Goal: Complete application form: Complete application form

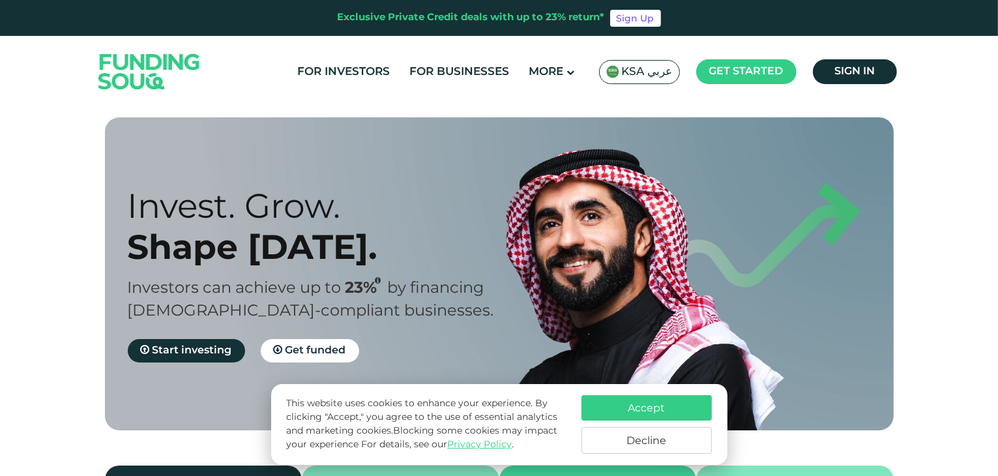
click at [638, 430] on button "Decline" at bounding box center [647, 440] width 130 height 27
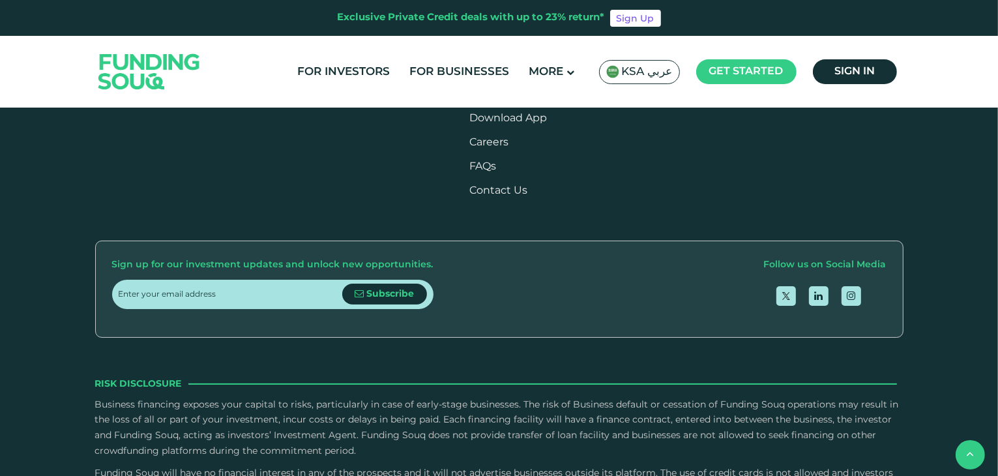
scroll to position [1577, 0]
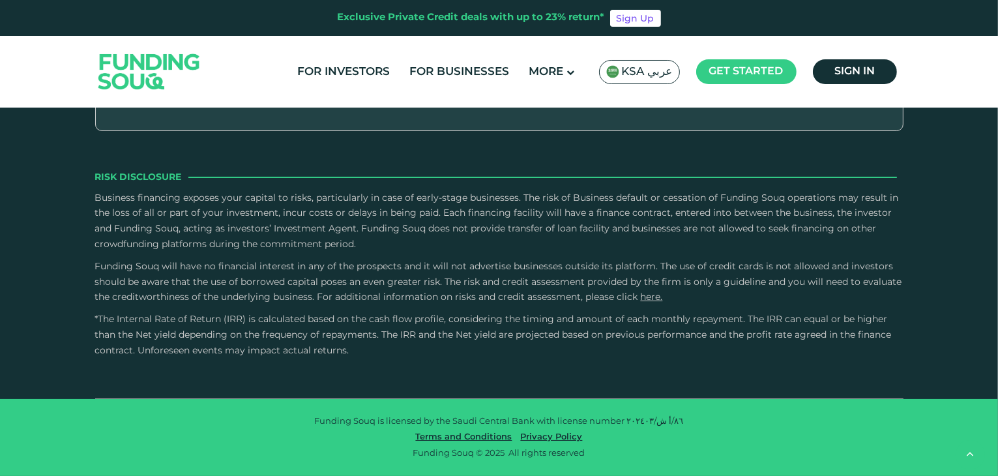
type tc-range-slider "4"
drag, startPoint x: 159, startPoint y: 246, endPoint x: 238, endPoint y: 248, distance: 78.9
drag, startPoint x: 253, startPoint y: 249, endPoint x: 236, endPoint y: 249, distance: 17.0
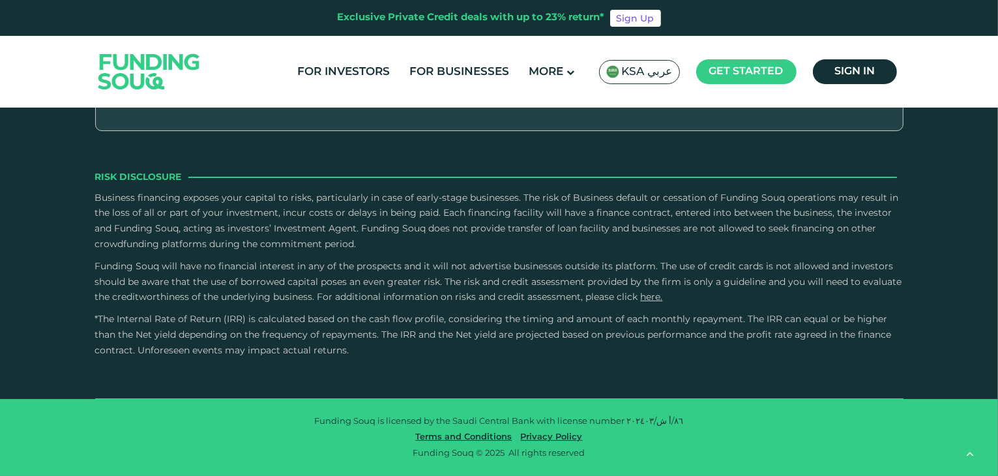
type tc-range-slider "950000"
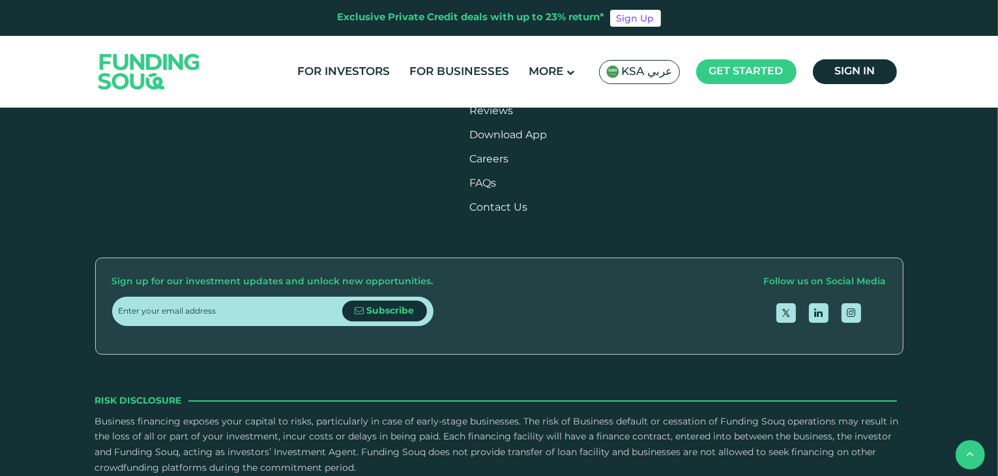
scroll to position [1540, 0]
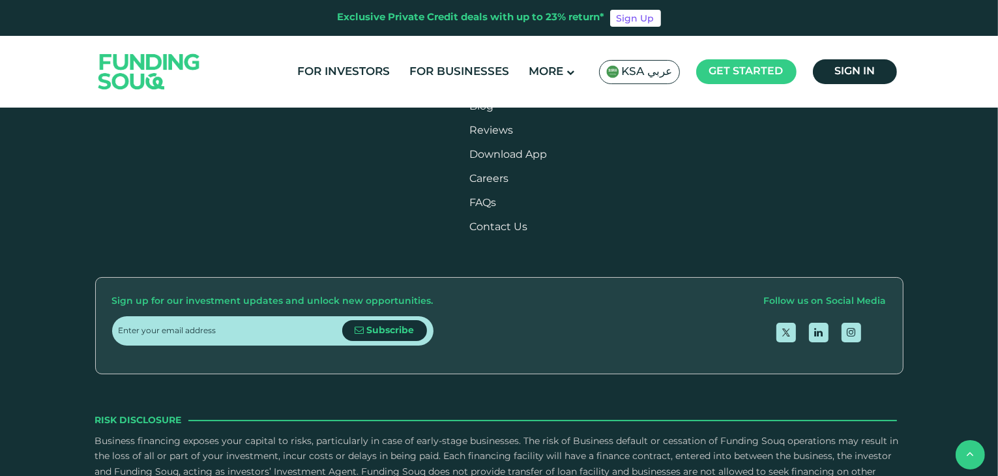
type tc-range-slider "2"
drag, startPoint x: 537, startPoint y: 304, endPoint x: 420, endPoint y: 302, distance: 116.7
drag, startPoint x: 153, startPoint y: 306, endPoint x: 237, endPoint y: 309, distance: 84.2
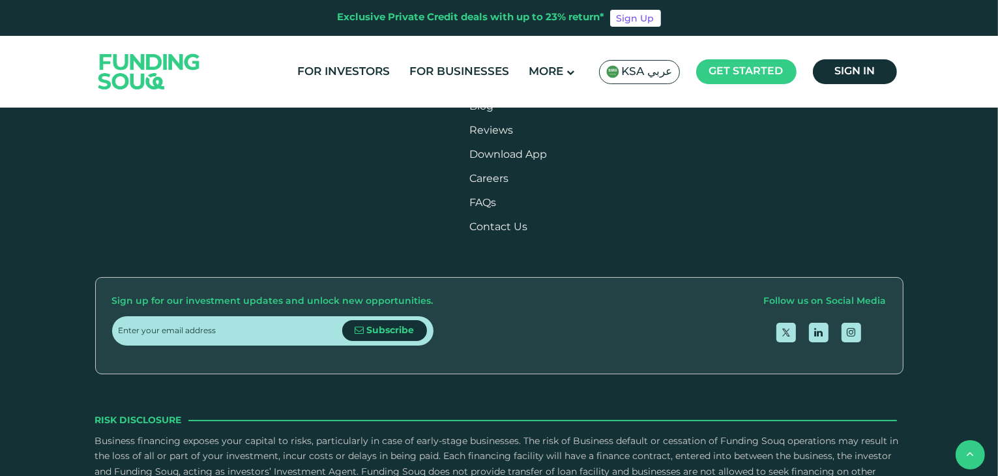
type tc-range-slider "500000"
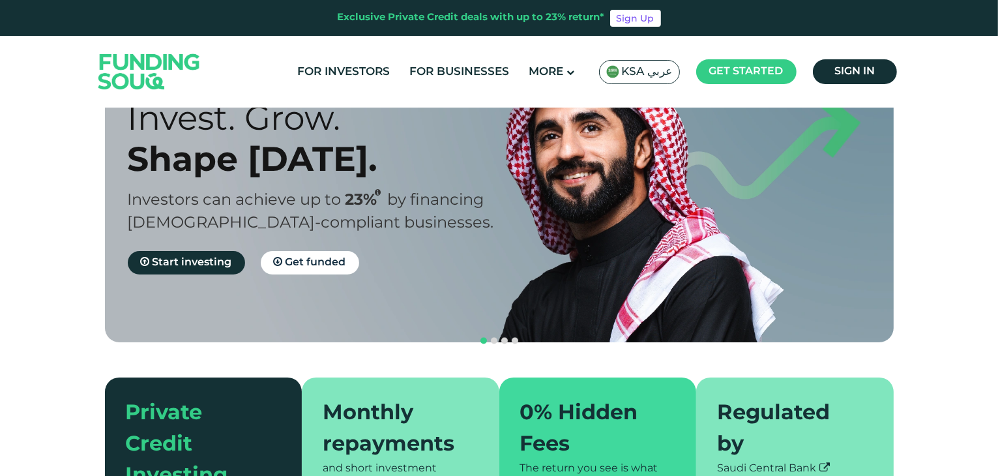
scroll to position [93, 0]
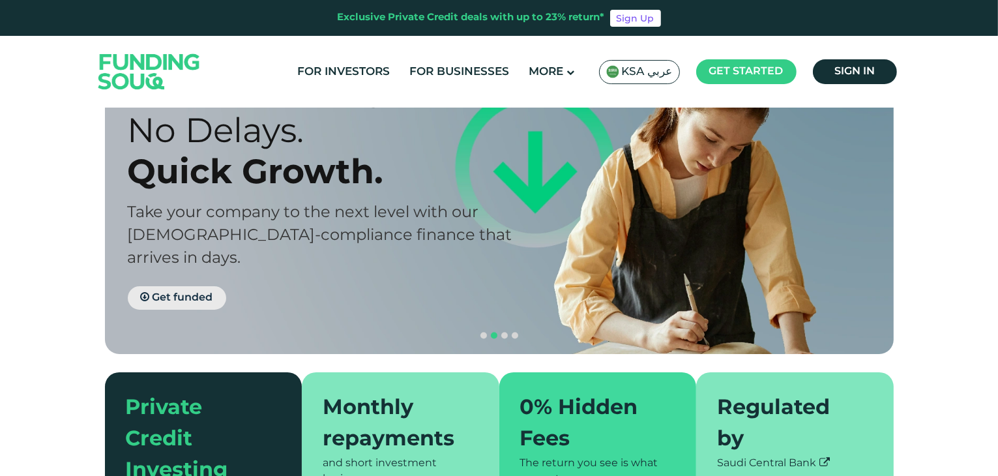
click at [188, 293] on span "Get funded" at bounding box center [183, 298] width 61 height 10
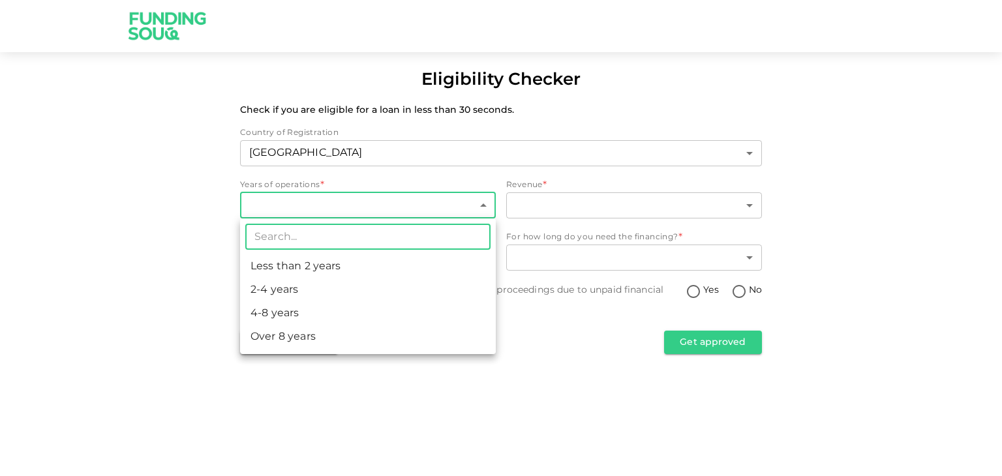
click at [485, 209] on body "Eligibility Checker Check if you are eligible for a loan in less than 30 second…" at bounding box center [501, 238] width 1002 height 476
click at [395, 320] on li "4-8 years" at bounding box center [368, 313] width 256 height 23
type input "3"
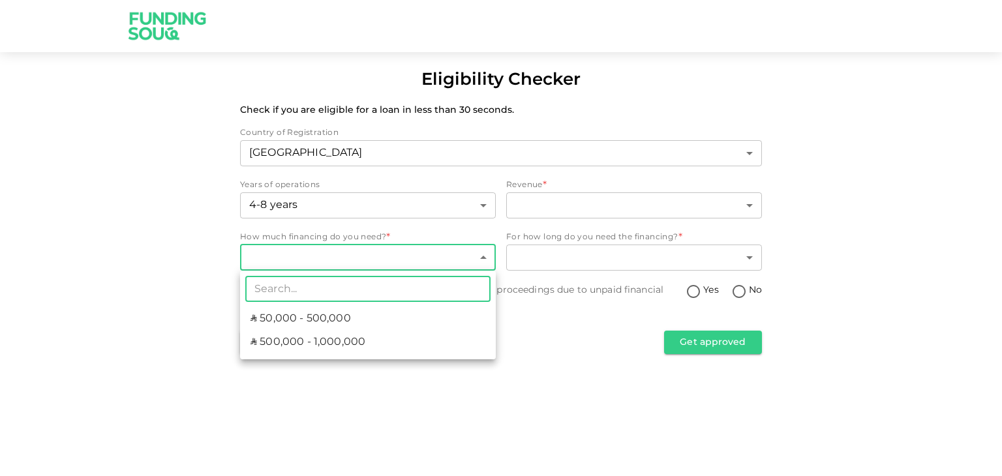
click at [473, 256] on body "Eligibility Checker Check if you are eligible for a loan in less than 30 second…" at bounding box center [501, 238] width 1002 height 476
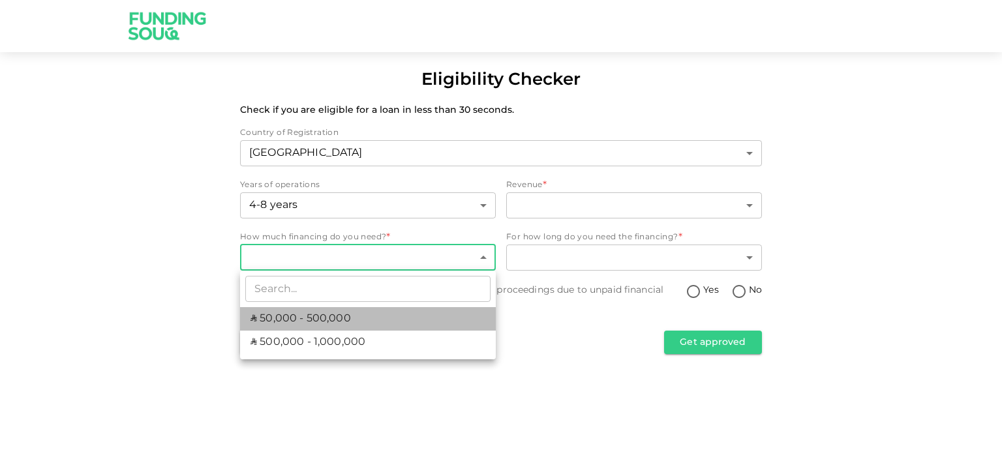
click at [397, 318] on li "ʢ 50,000 - 500,000" at bounding box center [368, 318] width 256 height 23
type input "1"
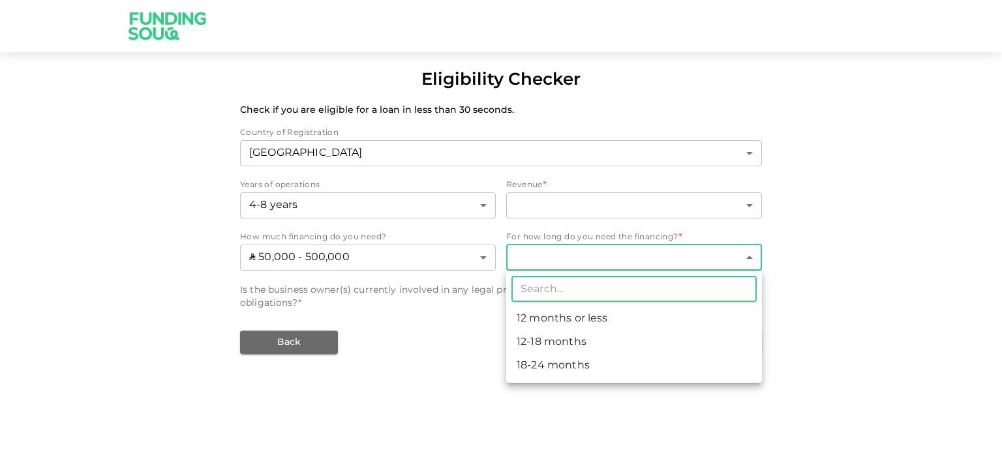
click at [621, 245] on body "Eligibility Checker Check if you are eligible for a loan in less than 30 second…" at bounding box center [501, 238] width 1002 height 476
click at [558, 342] on li "12-18 months" at bounding box center [634, 342] width 256 height 23
type input "2"
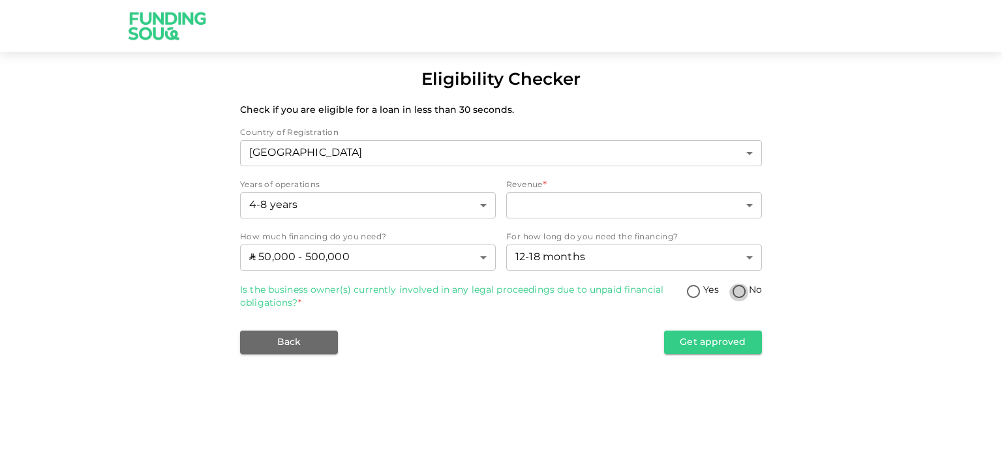
click at [737, 295] on input "No" at bounding box center [739, 293] width 20 height 18
radio input "true"
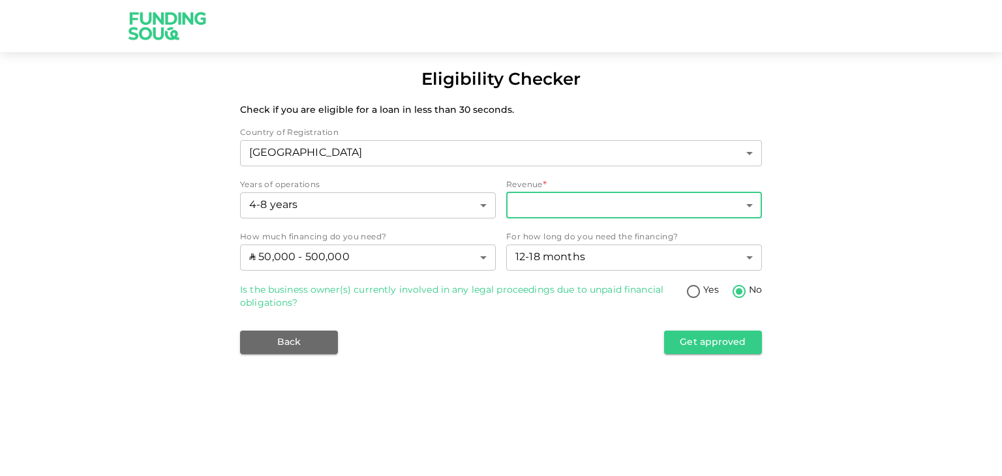
click at [714, 205] on body "Eligibility Checker Check if you are eligible for a loan in less than 30 second…" at bounding box center [501, 238] width 1002 height 476
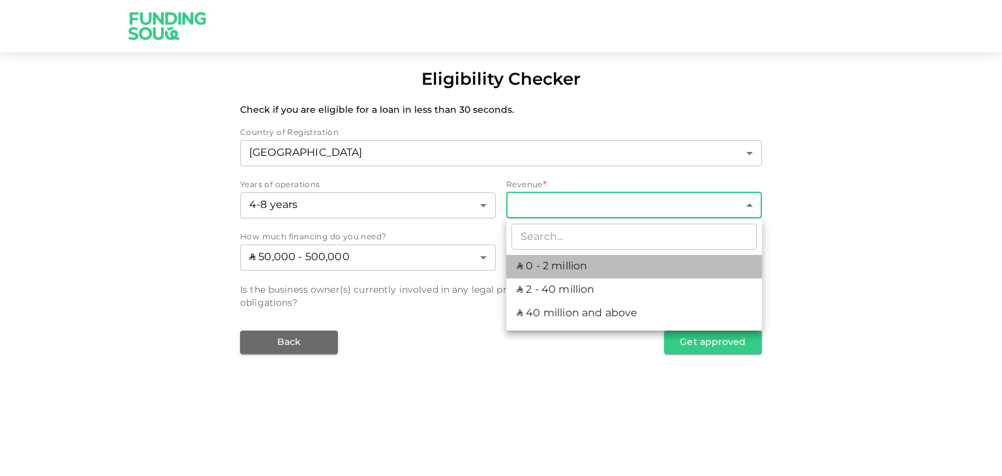
click at [613, 271] on li "ʢ 0 - 2 million" at bounding box center [634, 266] width 256 height 23
type input "1"
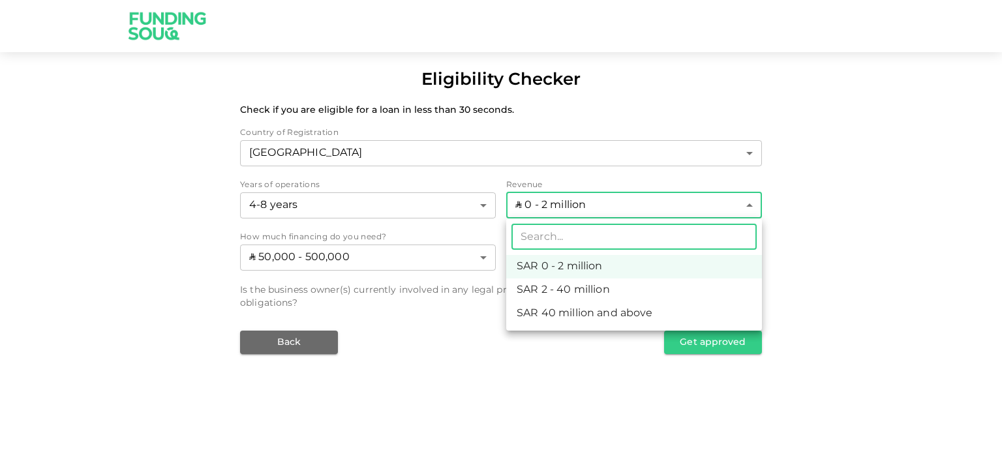
click at [733, 202] on body "Eligibility Checker Check if you are eligible for a loan in less than 30 second…" at bounding box center [501, 238] width 1002 height 476
click at [720, 267] on li "ʢ 0 - 2 million" at bounding box center [634, 266] width 256 height 23
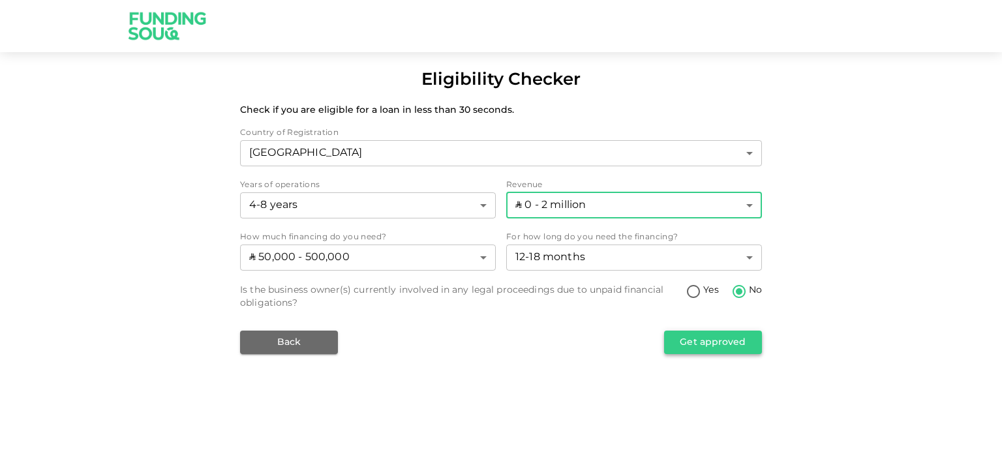
click at [694, 342] on button "Get approved" at bounding box center [713, 342] width 98 height 23
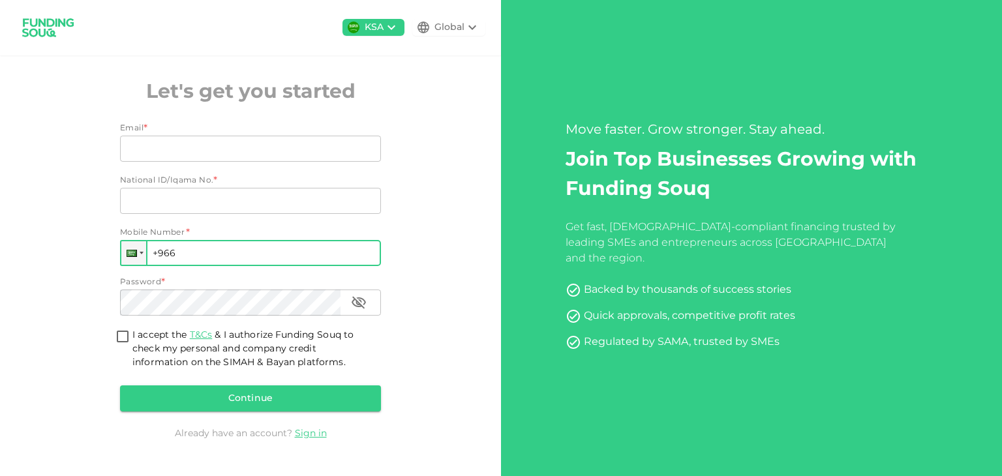
click at [245, 253] on input "+966" at bounding box center [250, 253] width 261 height 26
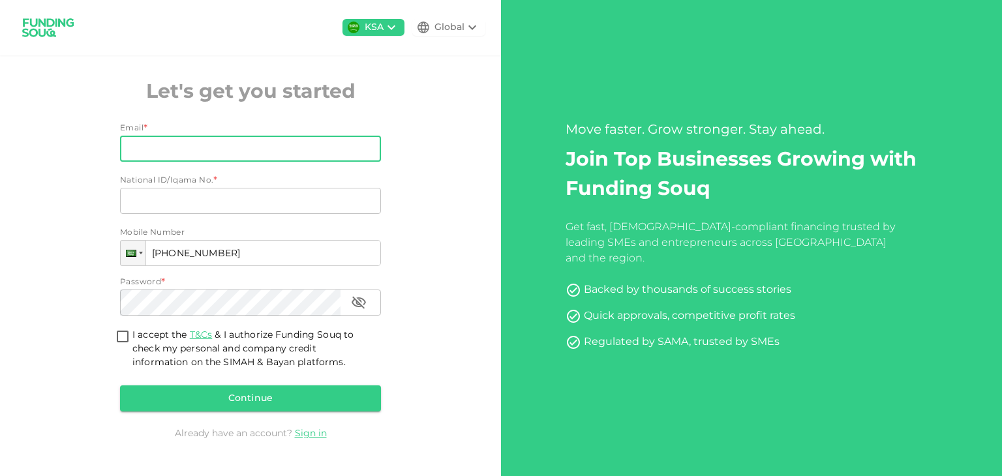
type input "[PHONE_NUMBER]"
click at [184, 147] on input "Email" at bounding box center [243, 149] width 246 height 26
type input "[EMAIL_ADDRESS][DOMAIN_NAME]"
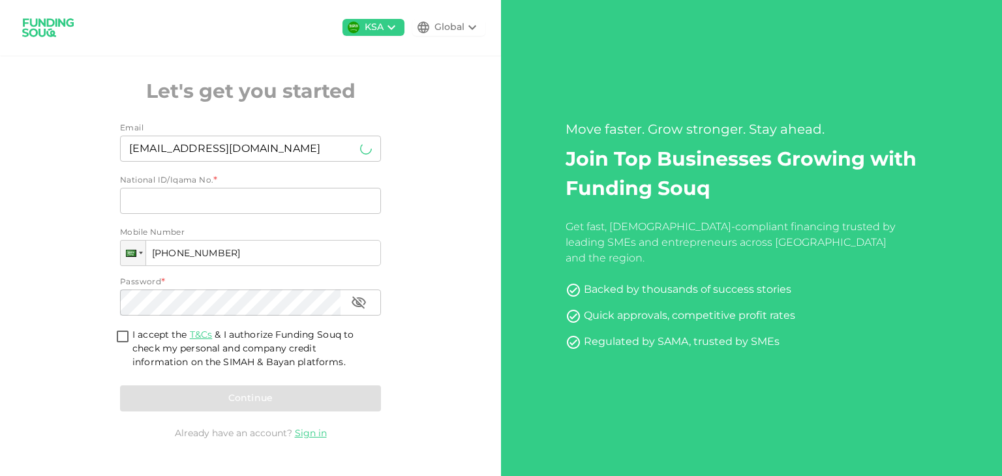
click at [167, 214] on div "National ID/Iqama No. National ID/Iqama No." at bounding box center [250, 202] width 261 height 29
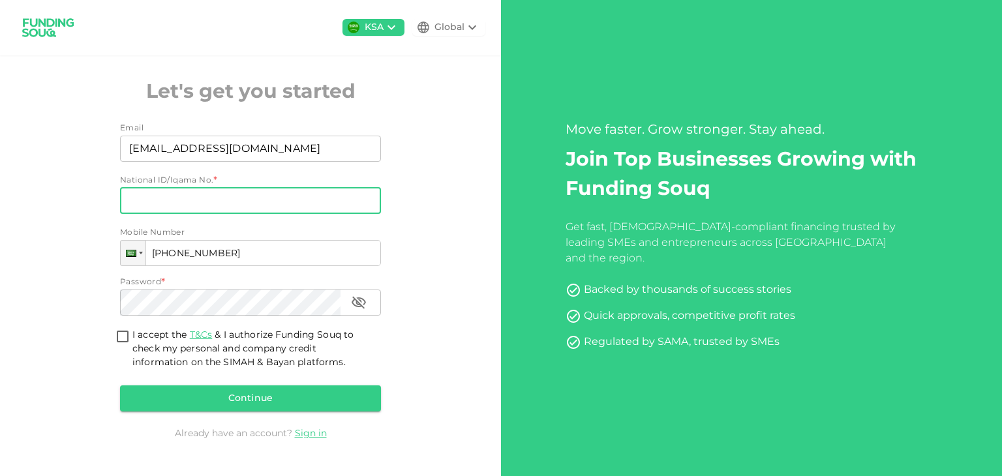
click at [155, 203] on input "National ID/Iqama No." at bounding box center [250, 201] width 261 height 26
type input "2353822196"
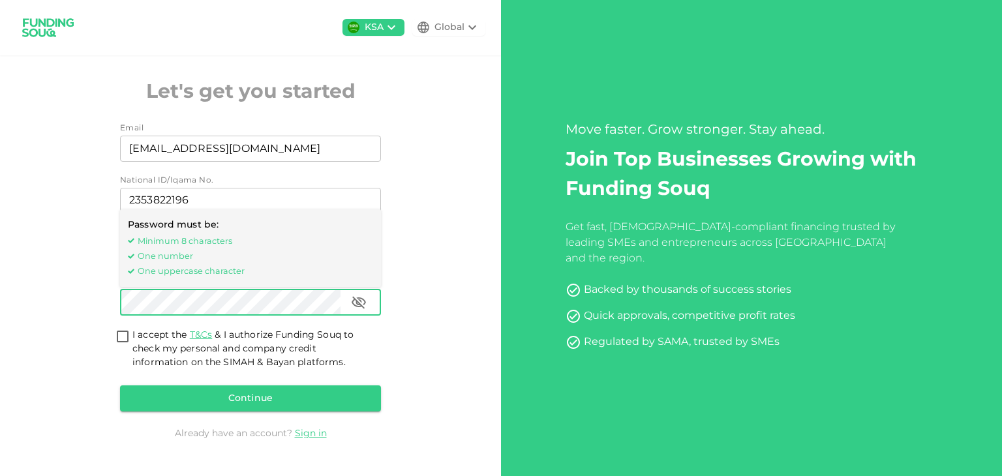
click at [123, 336] on input "I accept the T&Cs & I authorize Funding Souq to check my personal and company c…" at bounding box center [123, 338] width 20 height 18
checkbox input "true"
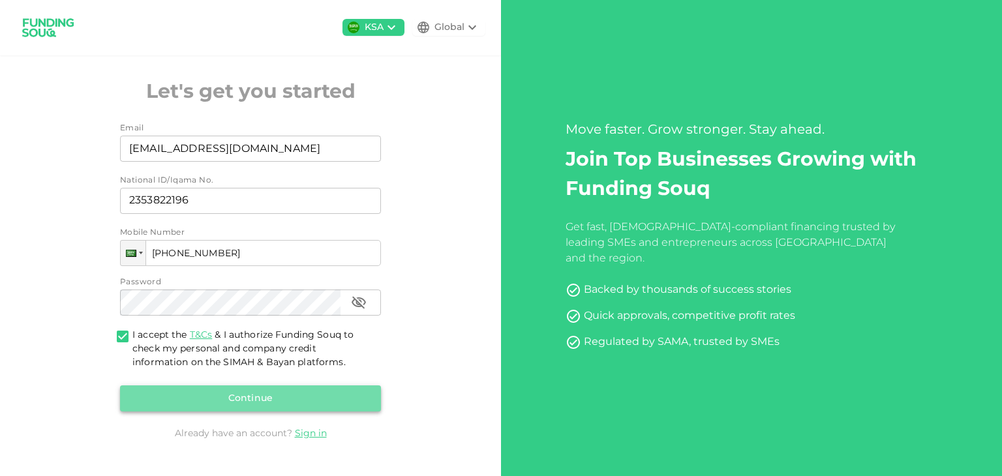
click at [273, 396] on button "Continue" at bounding box center [250, 398] width 261 height 26
